Goal: Navigation & Orientation: Find specific page/section

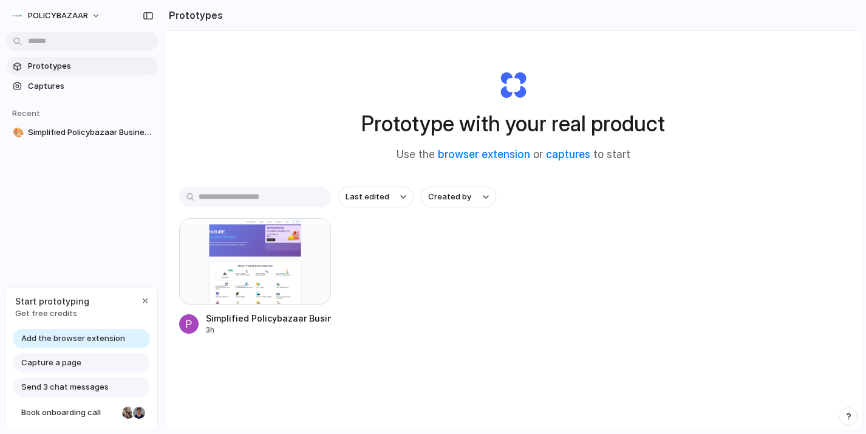
click at [281, 275] on div at bounding box center [255, 261] width 152 height 86
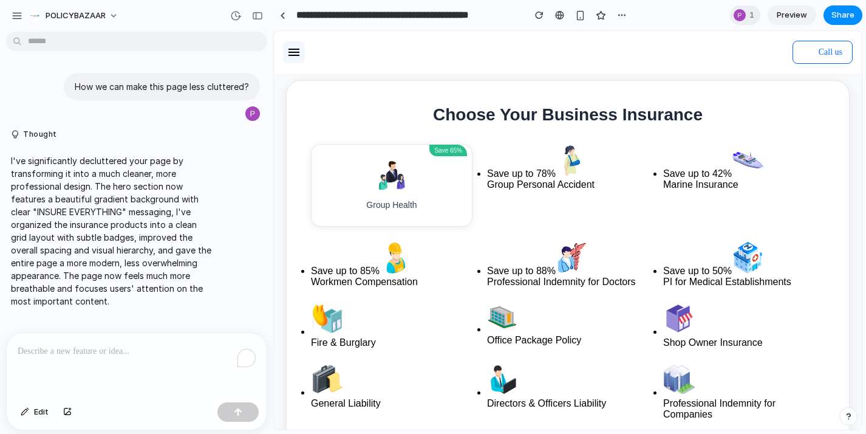
scroll to position [275, 0]
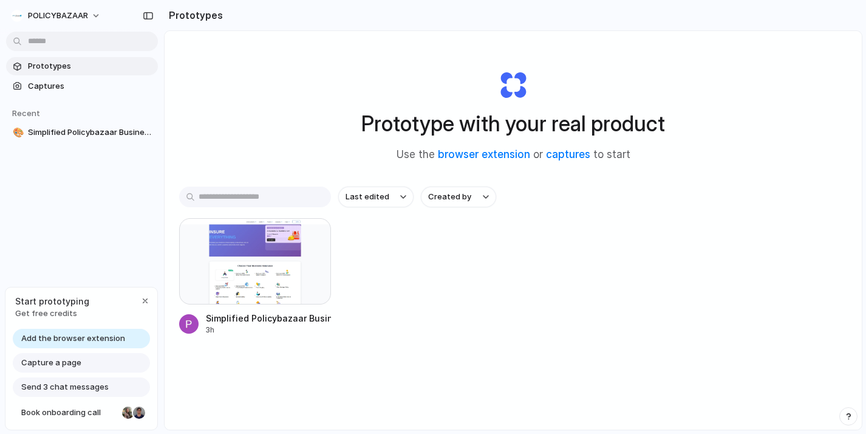
click at [268, 202] on input "text" at bounding box center [255, 196] width 152 height 21
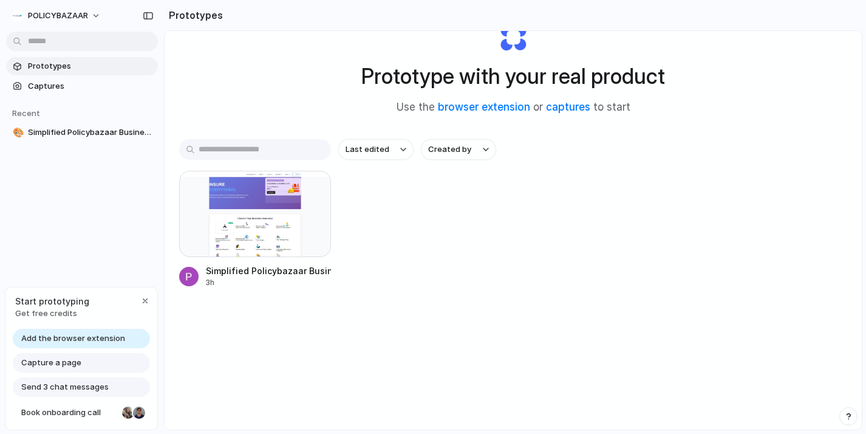
scroll to position [49, 0]
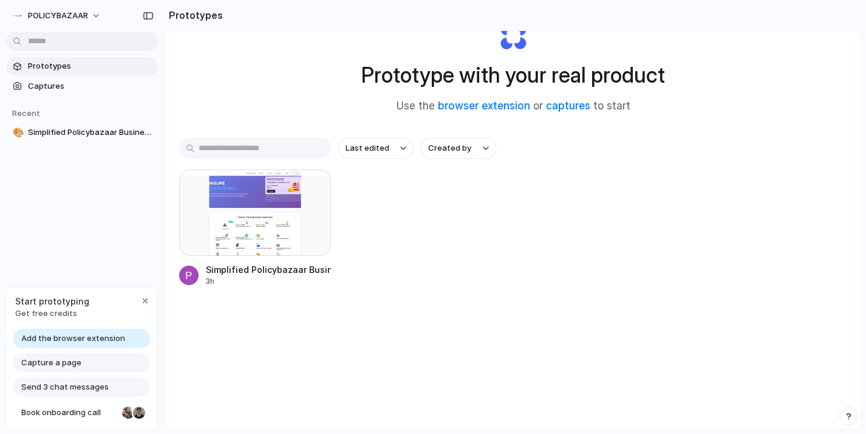
click at [70, 363] on span "Capture a page" at bounding box center [51, 363] width 60 height 12
click at [66, 361] on span "Capture a page" at bounding box center [51, 363] width 60 height 12
click at [47, 87] on span "Captures" at bounding box center [90, 86] width 125 height 12
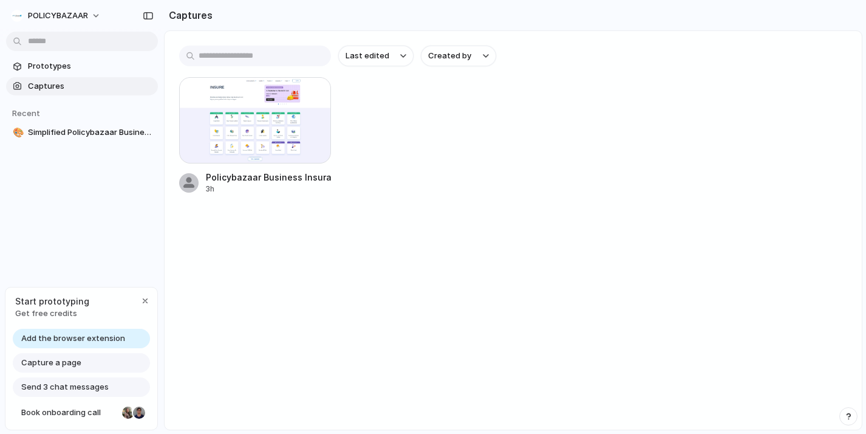
click at [66, 363] on span "Capture a page" at bounding box center [51, 363] width 60 height 12
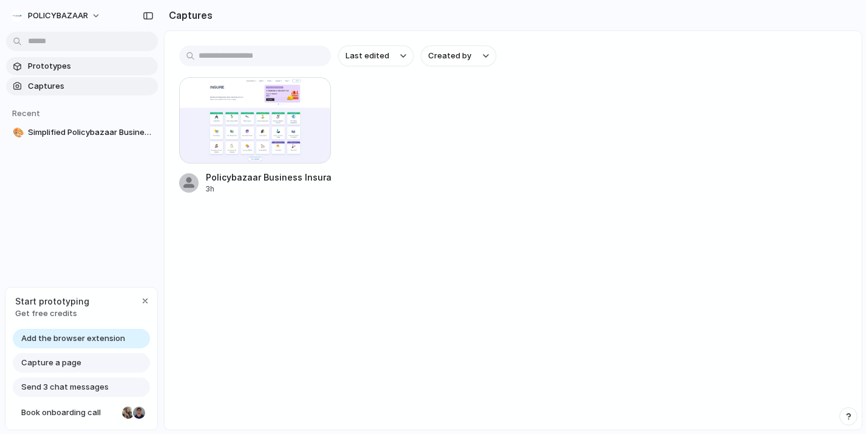
click at [60, 68] on span "Prototypes" at bounding box center [90, 66] width 125 height 12
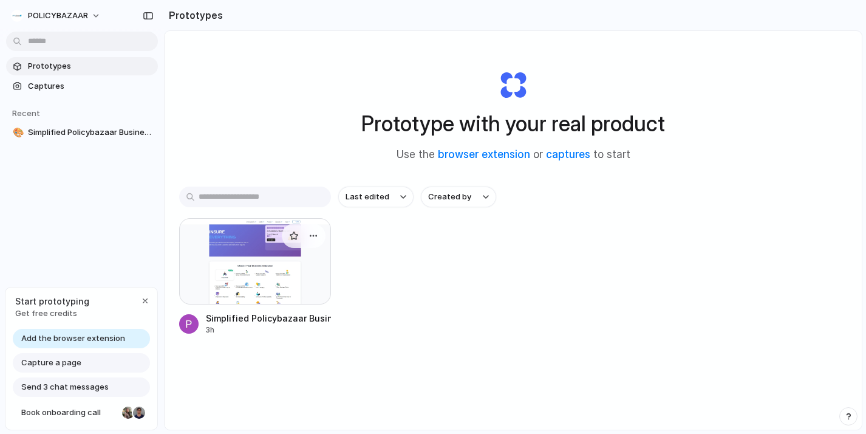
click at [263, 266] on div at bounding box center [255, 261] width 152 height 86
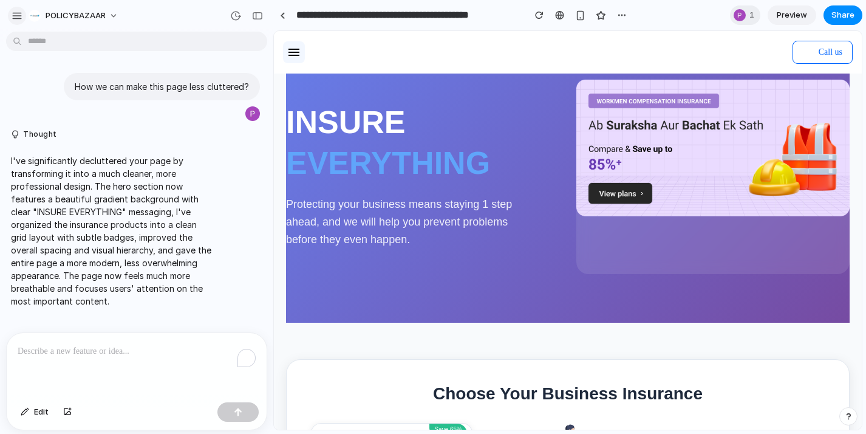
click at [13, 18] on div "button" at bounding box center [17, 15] width 11 height 11
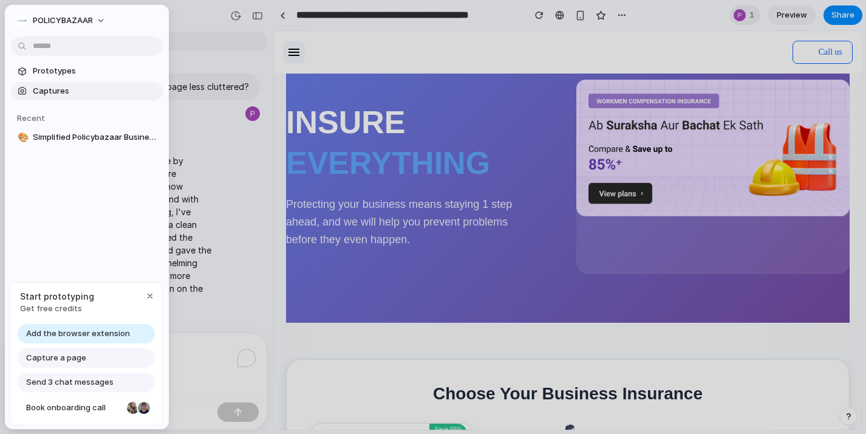
click at [54, 94] on span "Captures" at bounding box center [95, 91] width 125 height 12
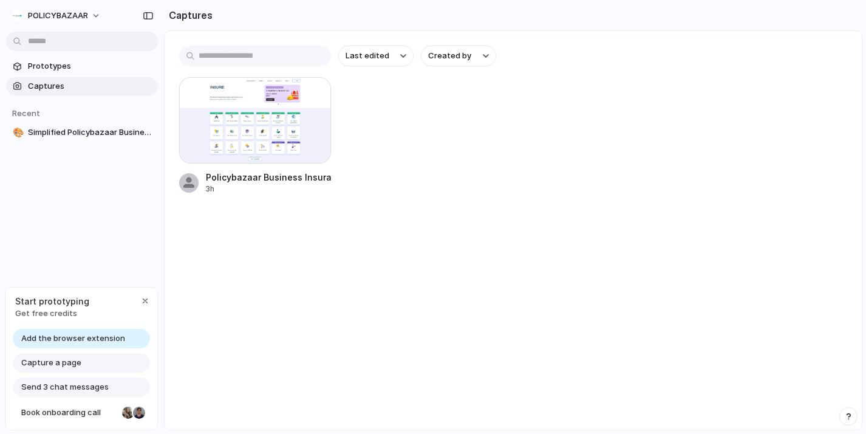
click at [66, 360] on span "Capture a page" at bounding box center [51, 363] width 60 height 12
click at [273, 55] on input "text" at bounding box center [255, 56] width 152 height 21
click at [75, 135] on span "Simplified Policybazaar Business Insurance Page" at bounding box center [90, 132] width 125 height 12
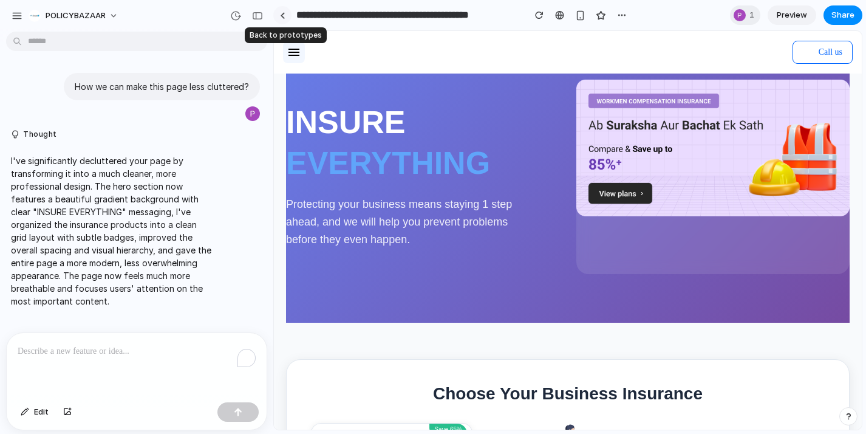
click at [285, 16] on div at bounding box center [282, 15] width 5 height 7
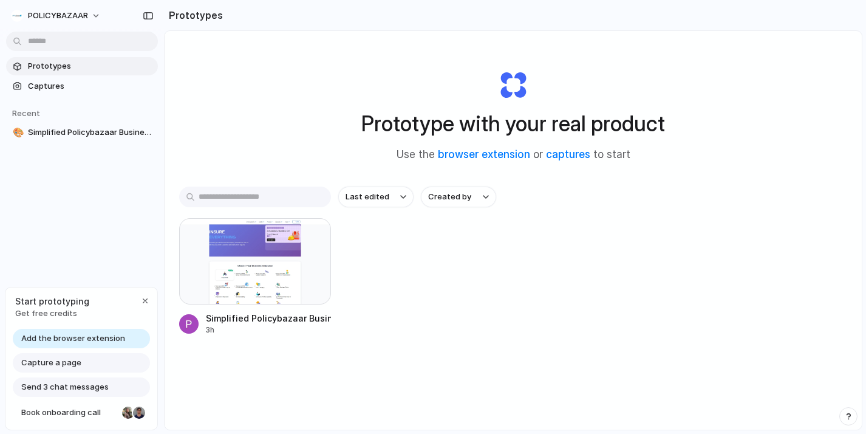
click at [55, 364] on span "Capture a page" at bounding box center [51, 363] width 60 height 12
click at [56, 387] on span "Send 3 chat messages" at bounding box center [64, 387] width 87 height 12
click at [79, 341] on span "Add the browser extension" at bounding box center [73, 338] width 104 height 12
click at [58, 83] on span "Captures" at bounding box center [90, 86] width 125 height 12
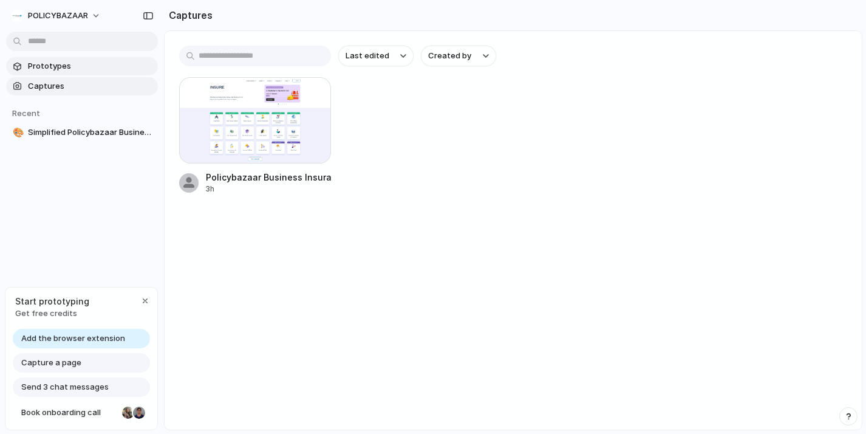
click at [73, 68] on span "Prototypes" at bounding box center [90, 66] width 125 height 12
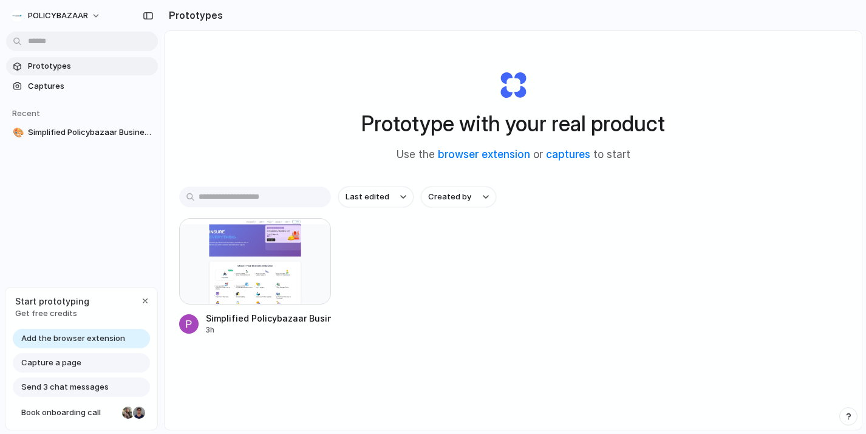
click at [73, 68] on span "Prototypes" at bounding box center [90, 66] width 125 height 12
click at [78, 12] on span "POLICYBAZAAR" at bounding box center [58, 16] width 60 height 12
